Goal: Find specific page/section: Find specific page/section

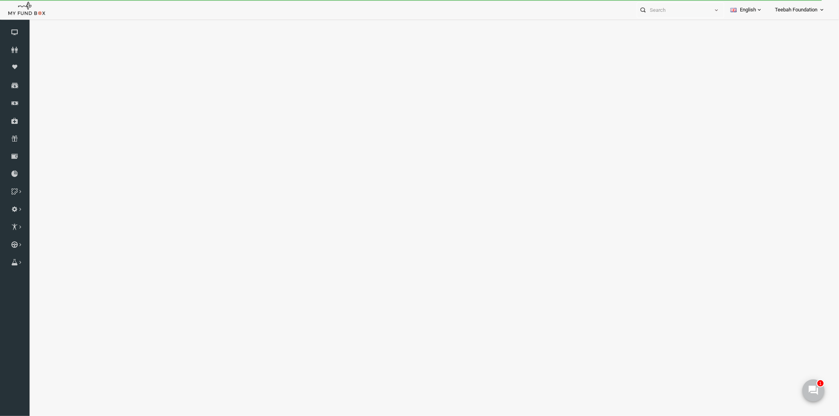
select select "100"
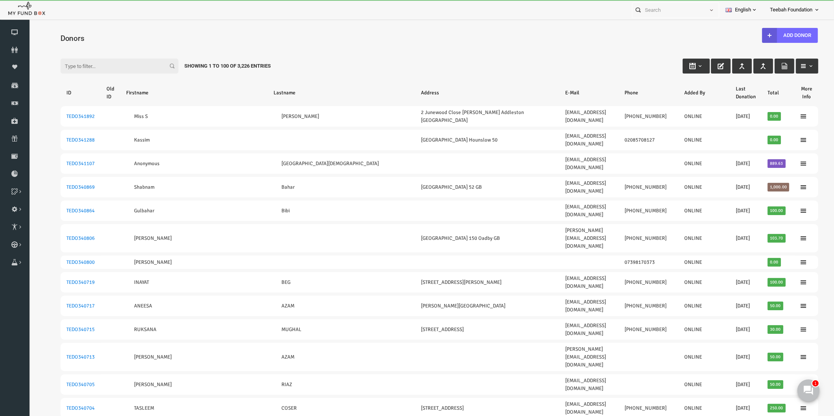
click at [86, 64] on input "Filter:" at bounding box center [103, 66] width 118 height 15
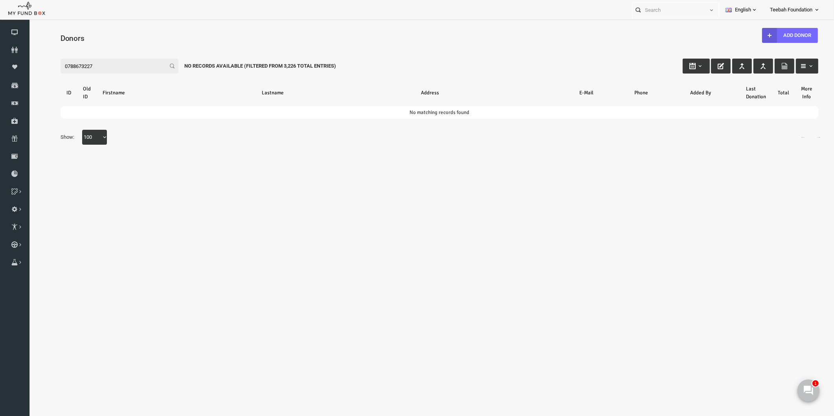
type input "07886732271"
drag, startPoint x: 86, startPoint y: 64, endPoint x: 40, endPoint y: 71, distance: 47.0
click at [40, 71] on div "Filter: 07886732271 No records available (Filtered From 3,226 Total Entries) ID…" at bounding box center [424, 100] width 774 height 105
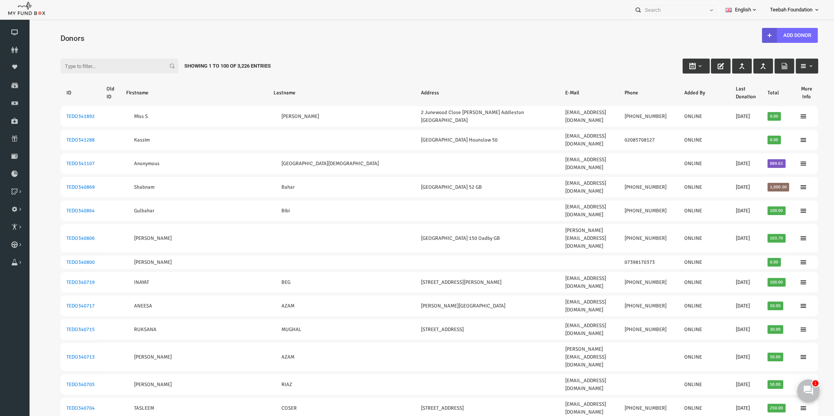
click at [146, 22] on div at bounding box center [432, 220] width 806 height 400
